Goal: Obtain resource: Obtain resource

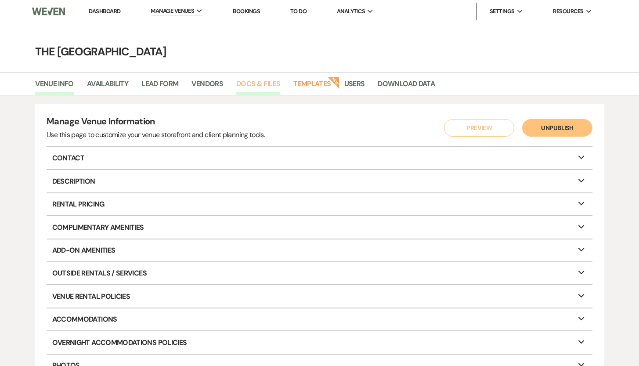
click at [253, 83] on link "Docs & Files" at bounding box center [258, 86] width 44 height 17
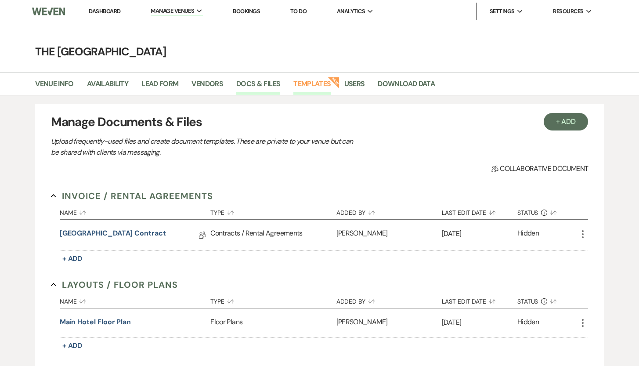
click at [307, 89] on link "Templates" at bounding box center [311, 86] width 37 height 17
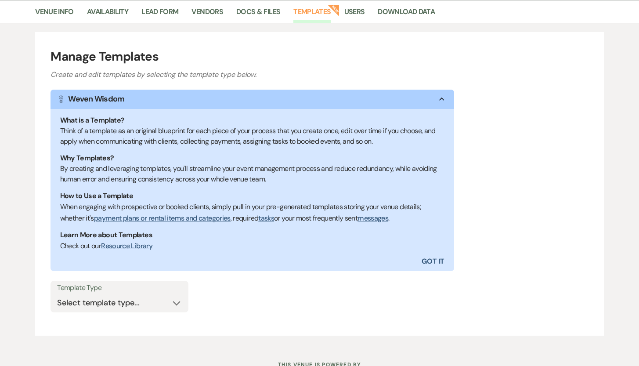
scroll to position [107, 0]
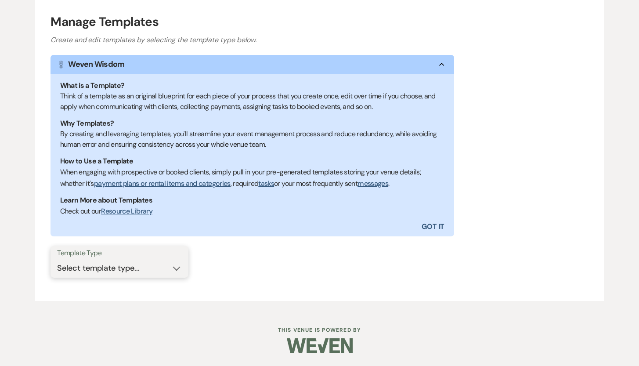
click at [172, 274] on select "Select template type... Task List Message Templates Payment Plan Inventory Item…" at bounding box center [119, 268] width 125 height 17
select select "Message Templates"
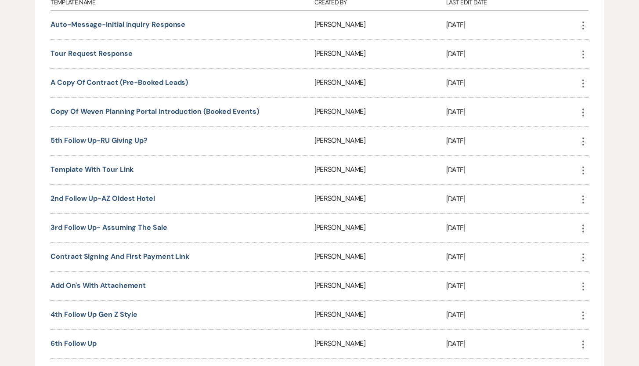
scroll to position [436, 0]
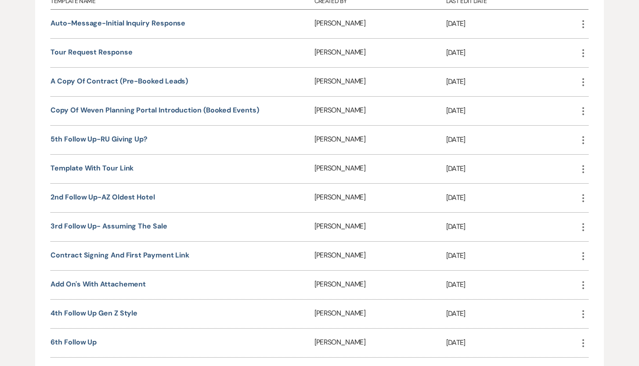
drag, startPoint x: 645, startPoint y: 135, endPoint x: 645, endPoint y: 238, distance: 102.8
click at [639, 238] on html "Dashboard Manage Venues Expand The Grand Canyon Ballroom Bookings To Do Analyti…" at bounding box center [319, 152] width 639 height 1177
click at [179, 106] on link "Copy of Weven Planning Portal Introduction (Booked Events)" at bounding box center [155, 109] width 208 height 9
